Goal: Transaction & Acquisition: Purchase product/service

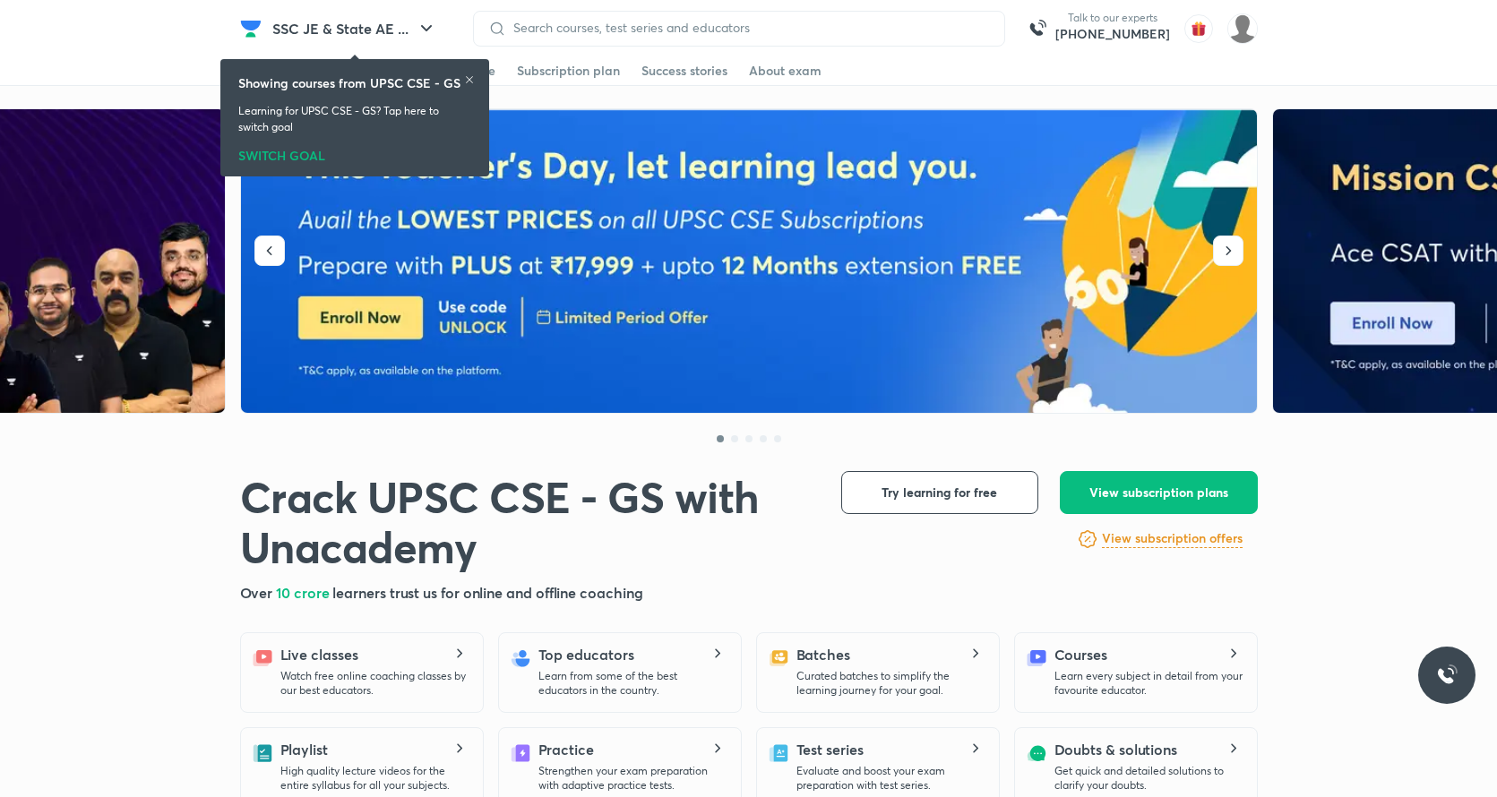
click at [473, 80] on icon at bounding box center [469, 79] width 11 height 11
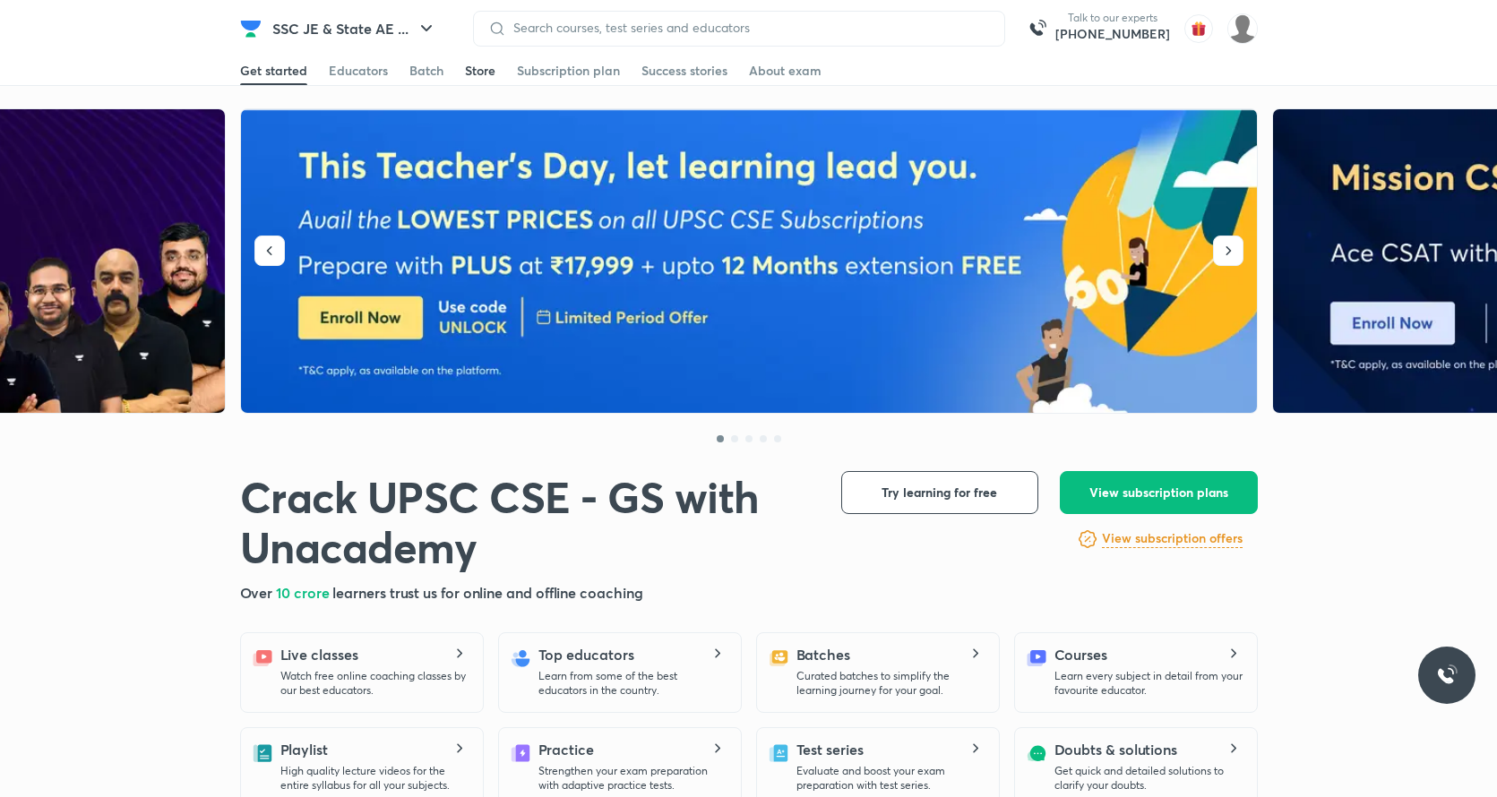
click at [465, 81] on link "Store" at bounding box center [480, 70] width 30 height 29
